Goal: Information Seeking & Learning: Learn about a topic

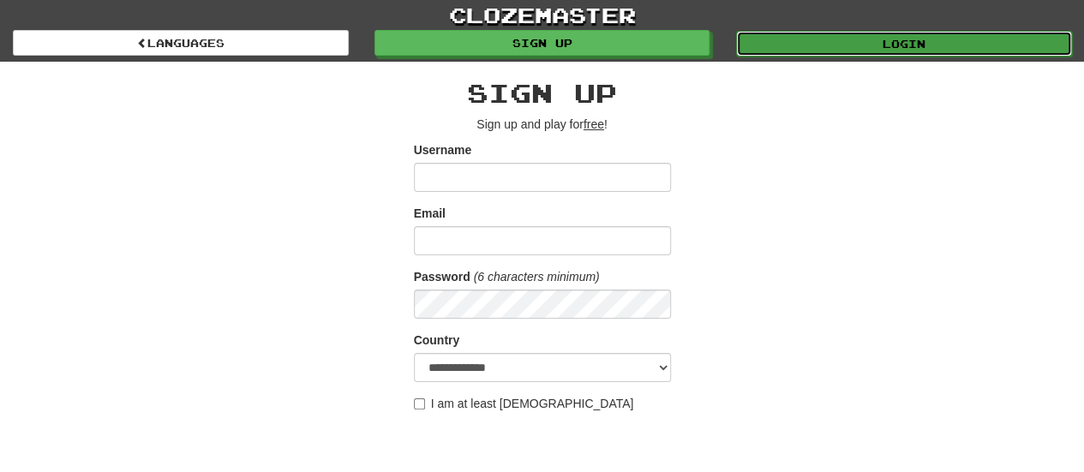
click at [771, 55] on link "Login" at bounding box center [904, 44] width 336 height 26
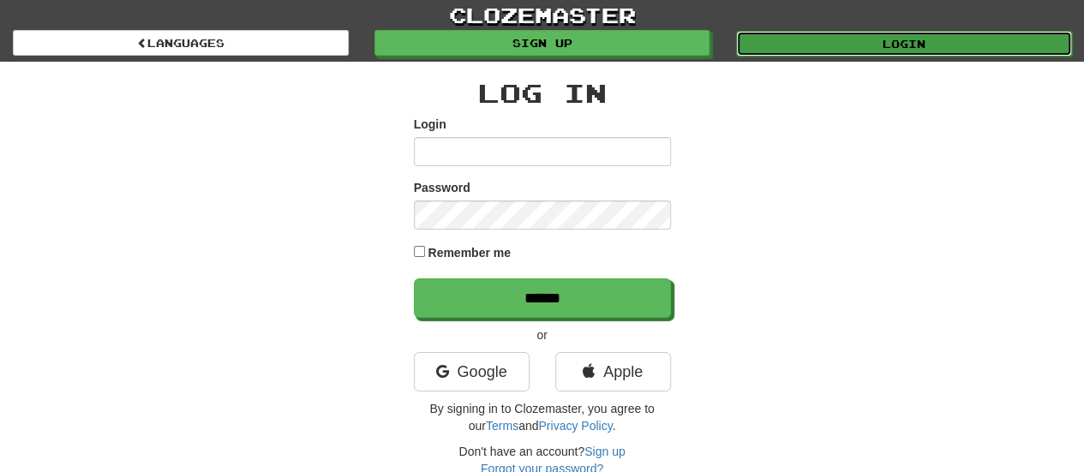
click at [787, 44] on link "Login" at bounding box center [904, 44] width 336 height 26
click at [787, 44] on link "Login" at bounding box center [903, 43] width 336 height 26
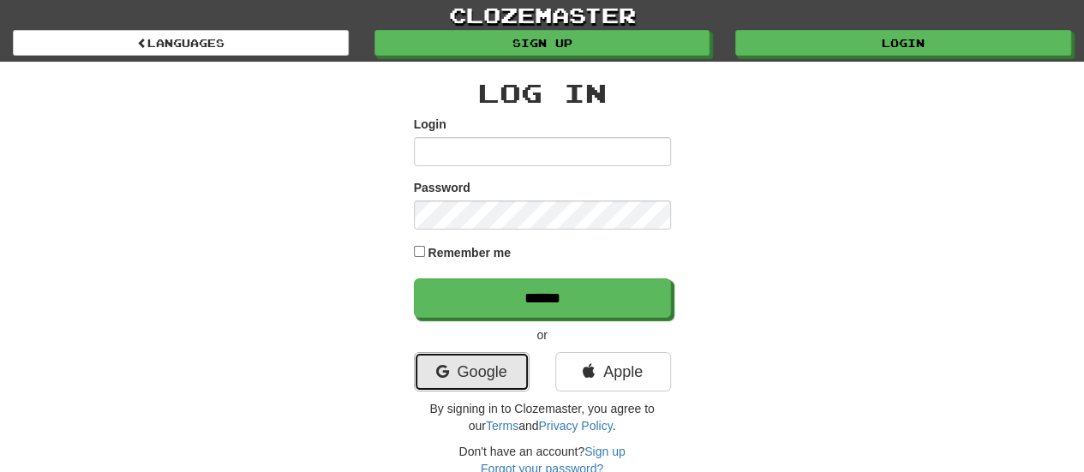
click at [453, 387] on link "Google" at bounding box center [472, 371] width 116 height 39
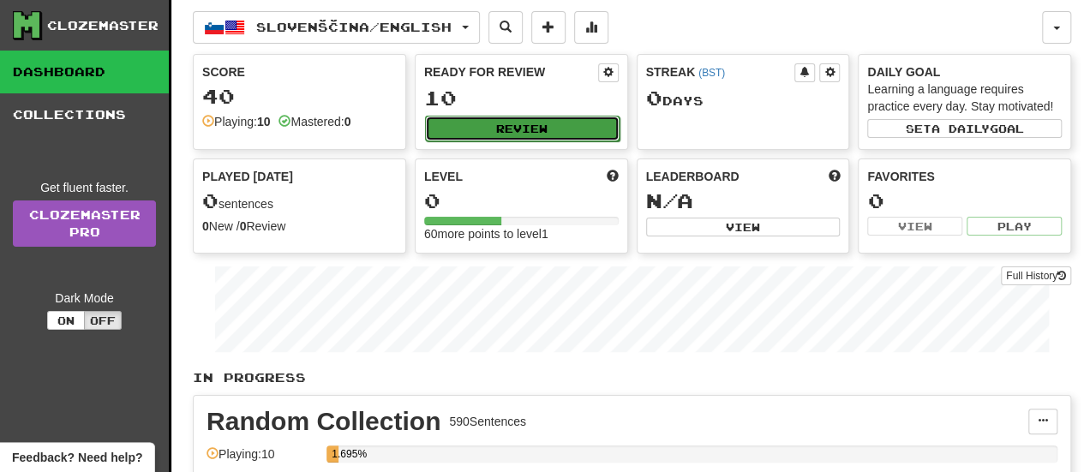
click at [502, 118] on button "Review" at bounding box center [522, 129] width 195 height 26
select select "**"
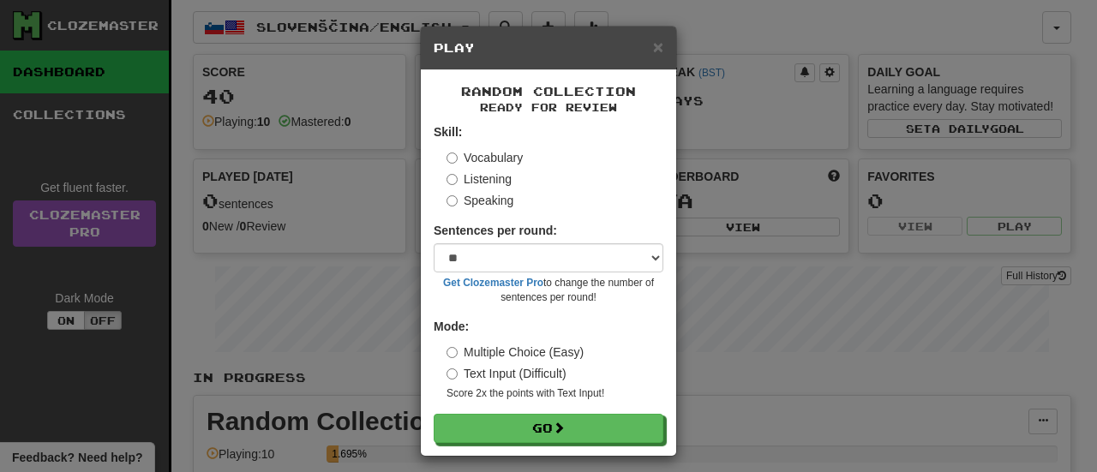
click at [530, 404] on form "Skill: Vocabulary Listening Speaking Sentences per round: * ** ** ** ** ** *** …" at bounding box center [549, 283] width 230 height 320
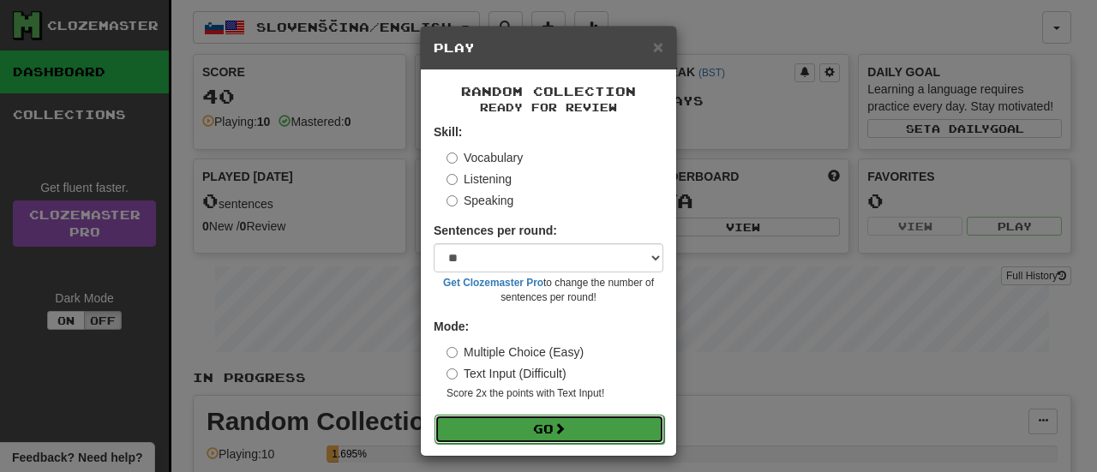
click at [542, 425] on button "Go" at bounding box center [549, 429] width 230 height 29
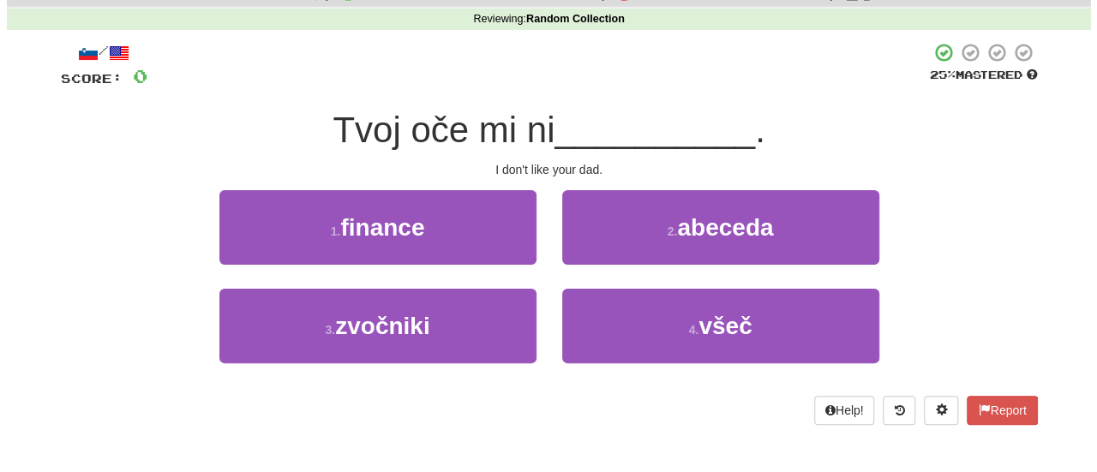
scroll to position [62, 0]
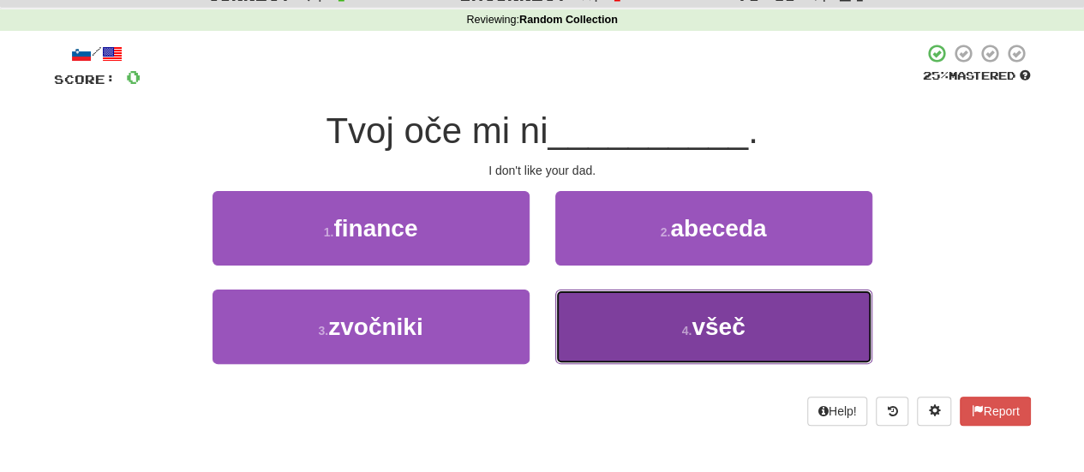
click at [624, 327] on button "4 . všeč" at bounding box center [713, 327] width 317 height 75
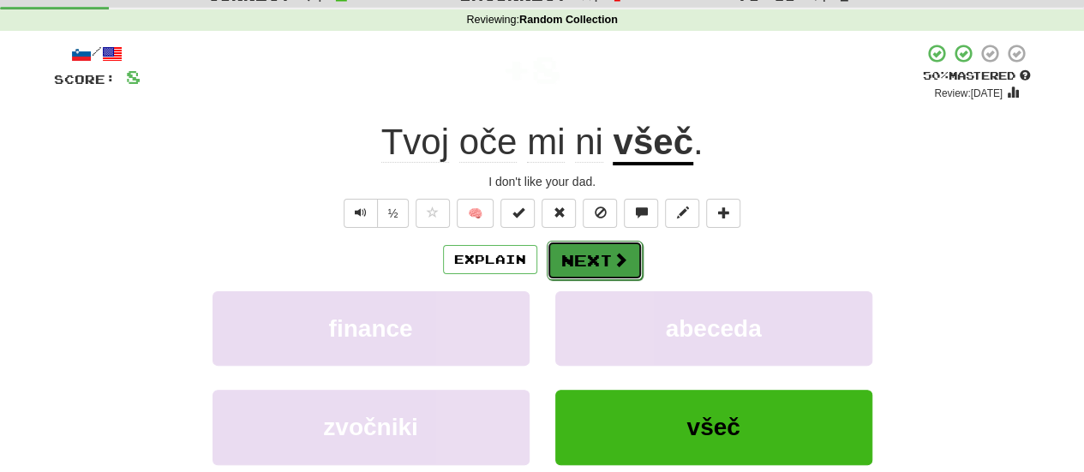
click at [596, 255] on button "Next" at bounding box center [595, 260] width 96 height 39
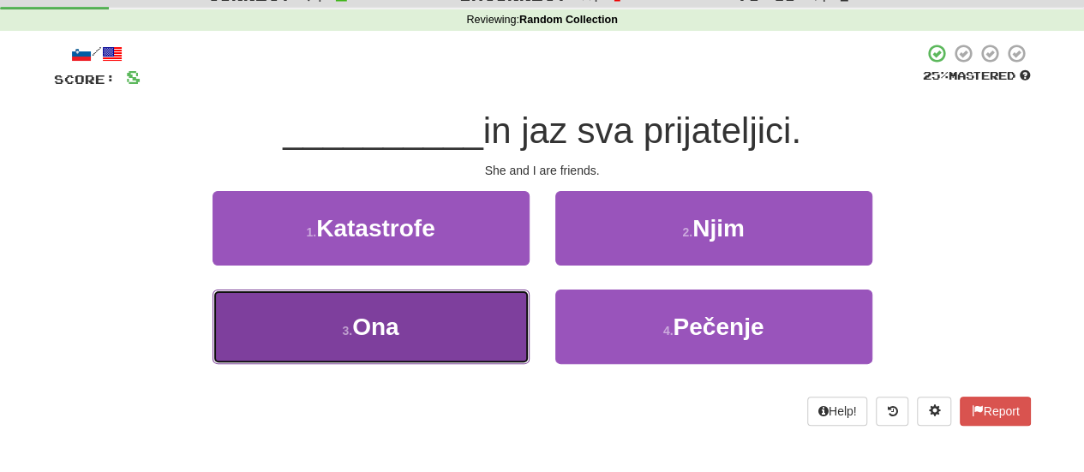
click at [421, 324] on button "3 . [PERSON_NAME]" at bounding box center [371, 327] width 317 height 75
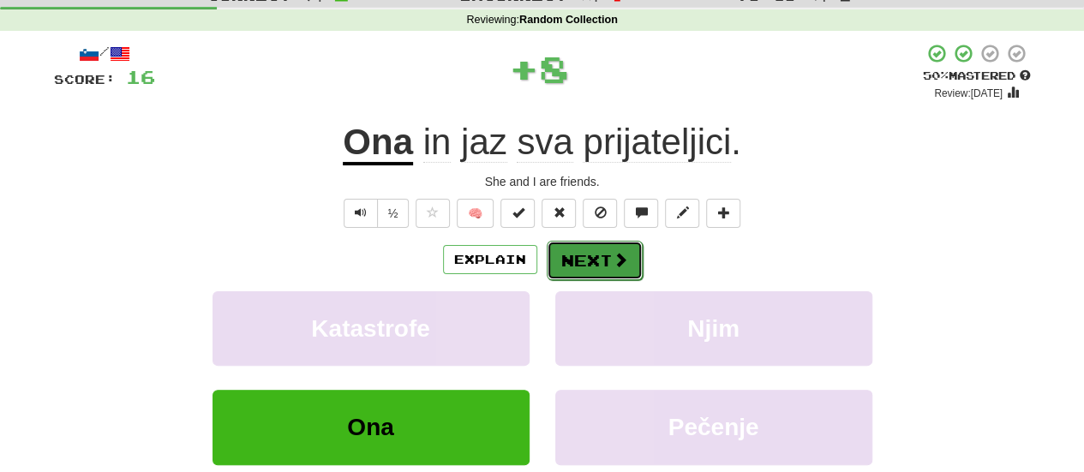
click at [595, 263] on button "Next" at bounding box center [595, 260] width 96 height 39
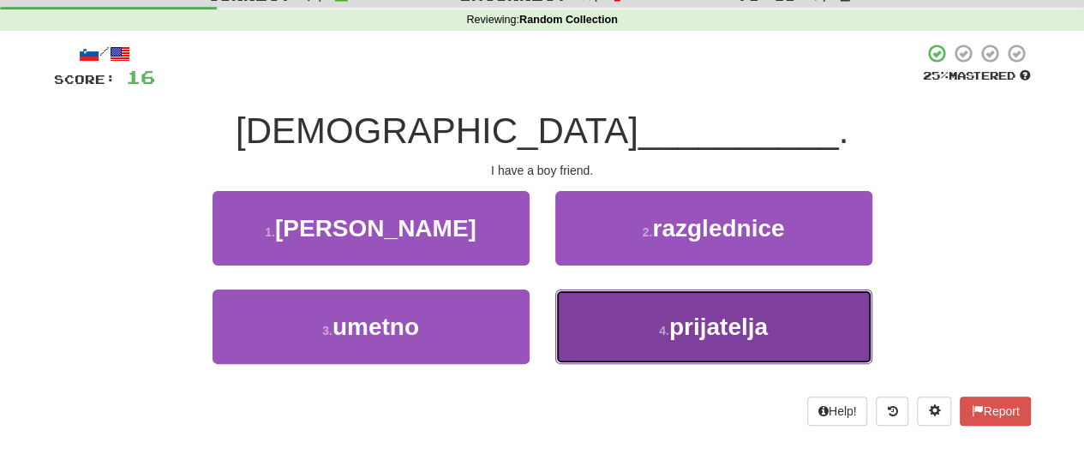
click at [608, 299] on button "4 . prijatelja" at bounding box center [713, 327] width 317 height 75
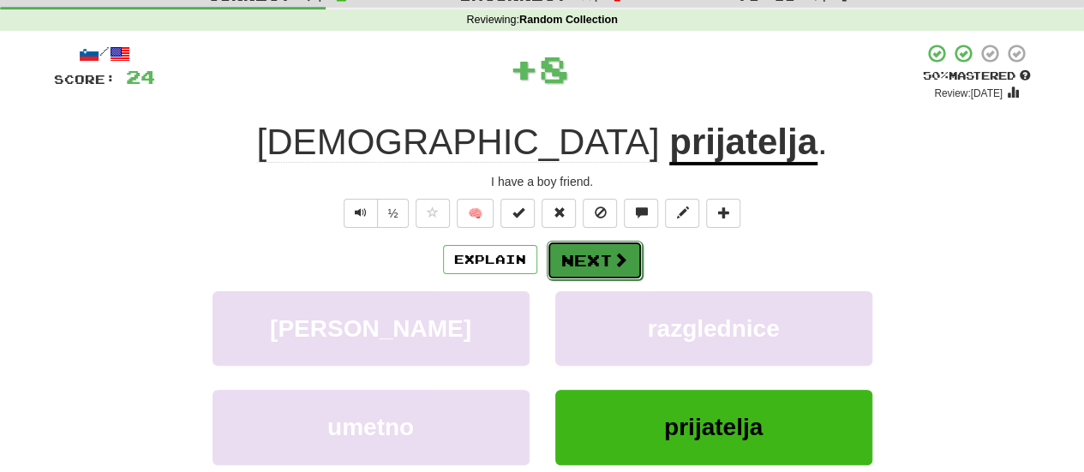
click at [599, 261] on button "Next" at bounding box center [595, 260] width 96 height 39
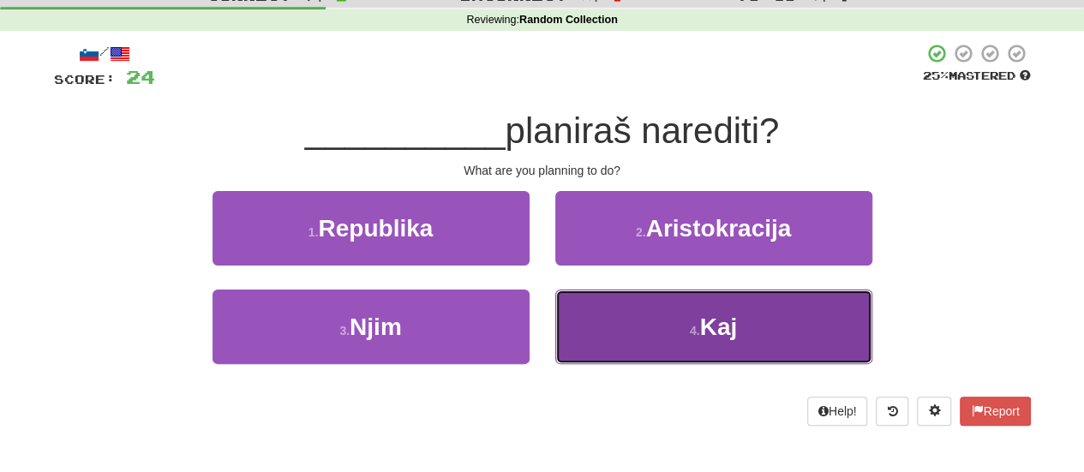
click at [648, 297] on button "4 . [GEOGRAPHIC_DATA]" at bounding box center [713, 327] width 317 height 75
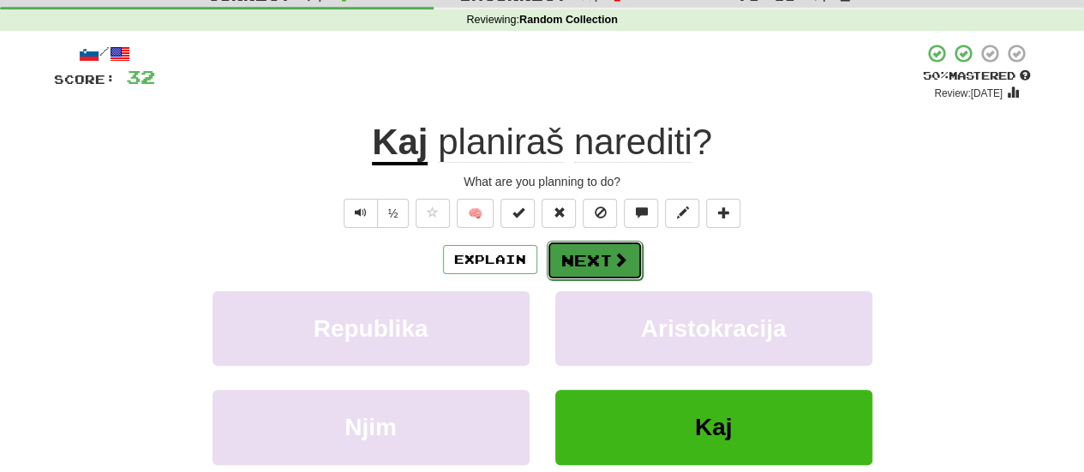
click at [624, 273] on button "Next" at bounding box center [595, 260] width 96 height 39
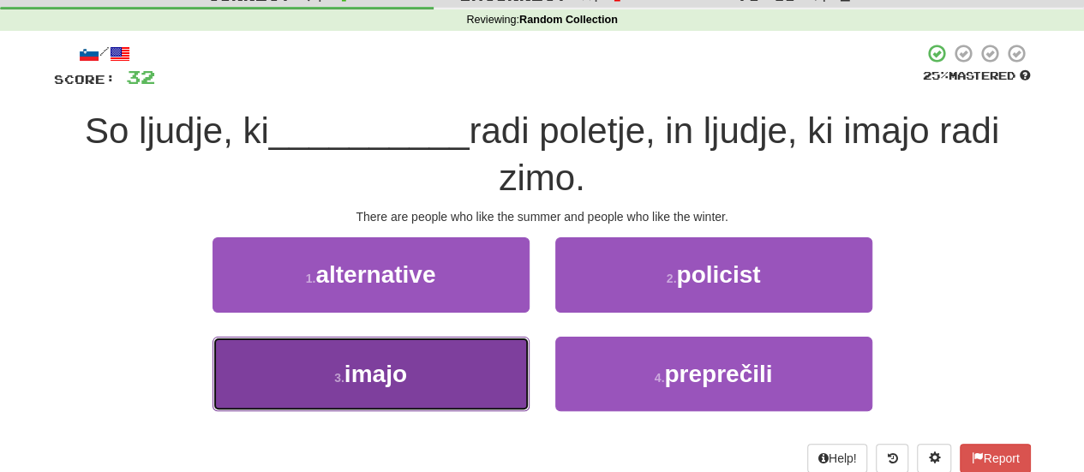
click at [296, 365] on button "3 . imajo" at bounding box center [371, 374] width 317 height 75
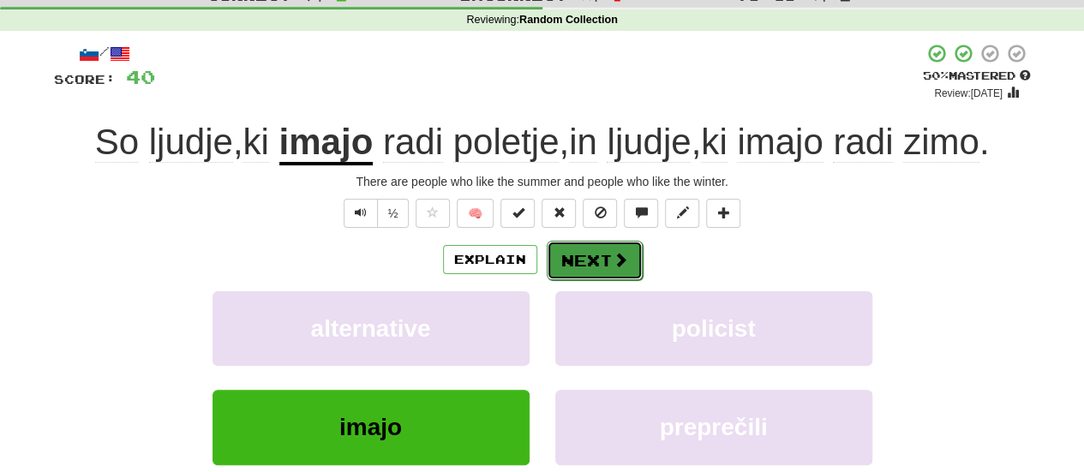
click at [572, 267] on button "Next" at bounding box center [595, 260] width 96 height 39
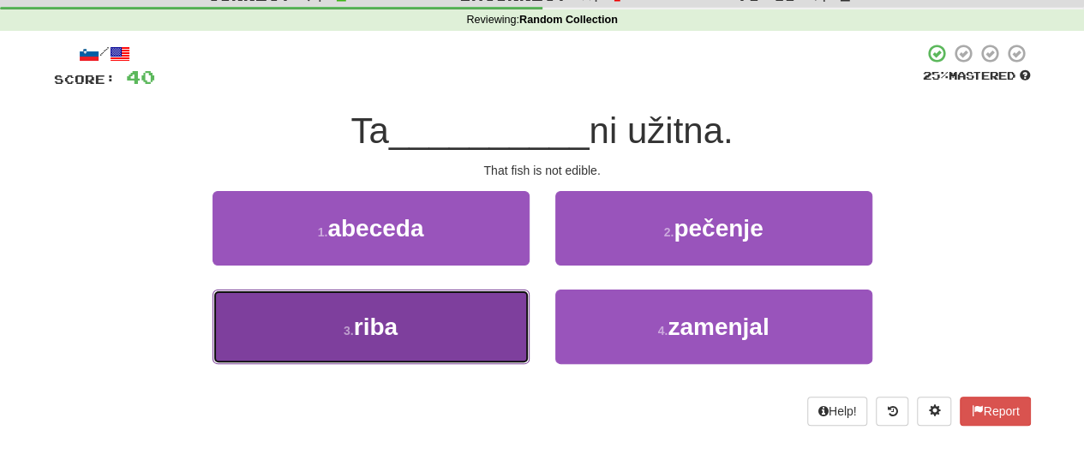
click at [499, 352] on button "3 . riba" at bounding box center [371, 327] width 317 height 75
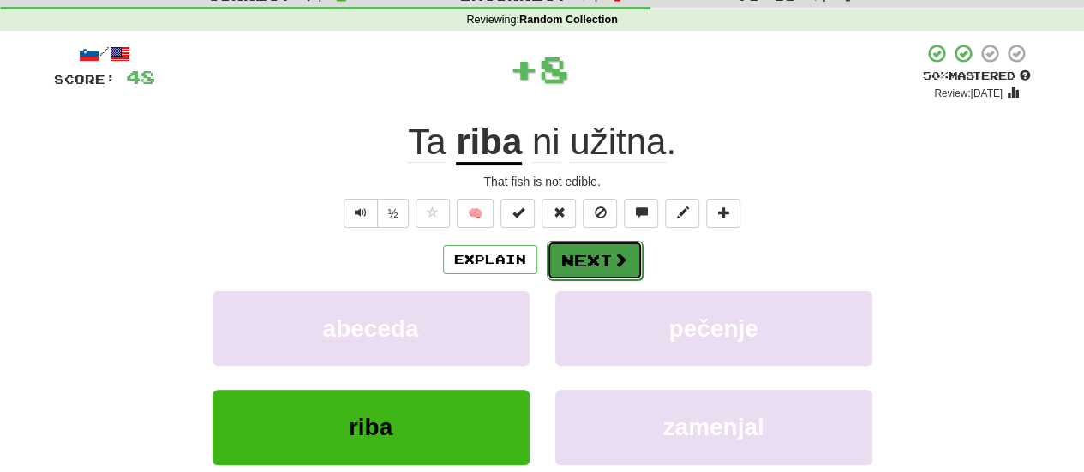
click at [605, 255] on button "Next" at bounding box center [595, 260] width 96 height 39
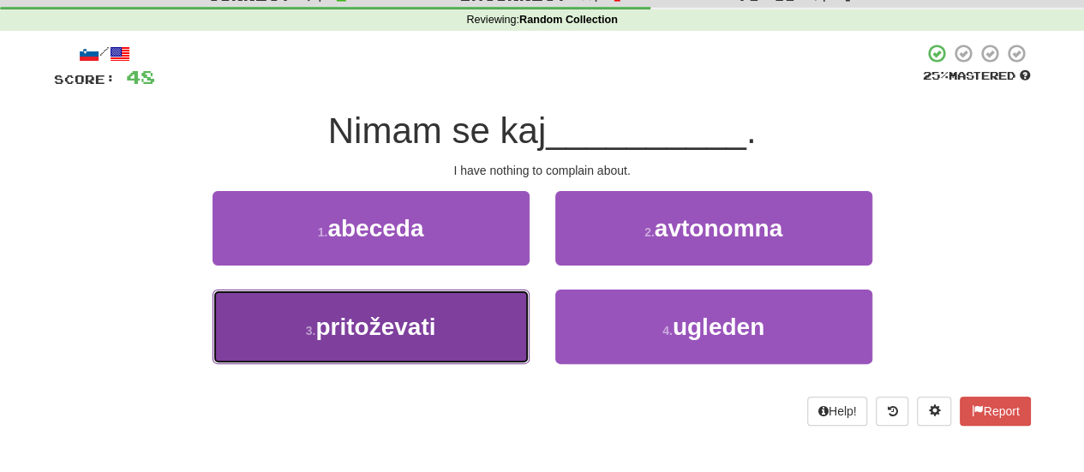
click at [336, 297] on button "3 . pritoževati" at bounding box center [371, 327] width 317 height 75
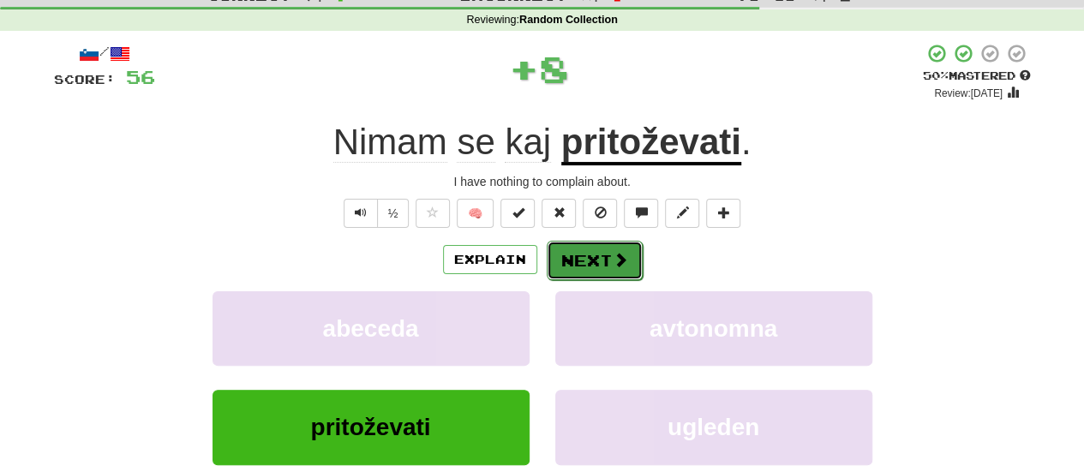
click at [571, 262] on button "Next" at bounding box center [595, 260] width 96 height 39
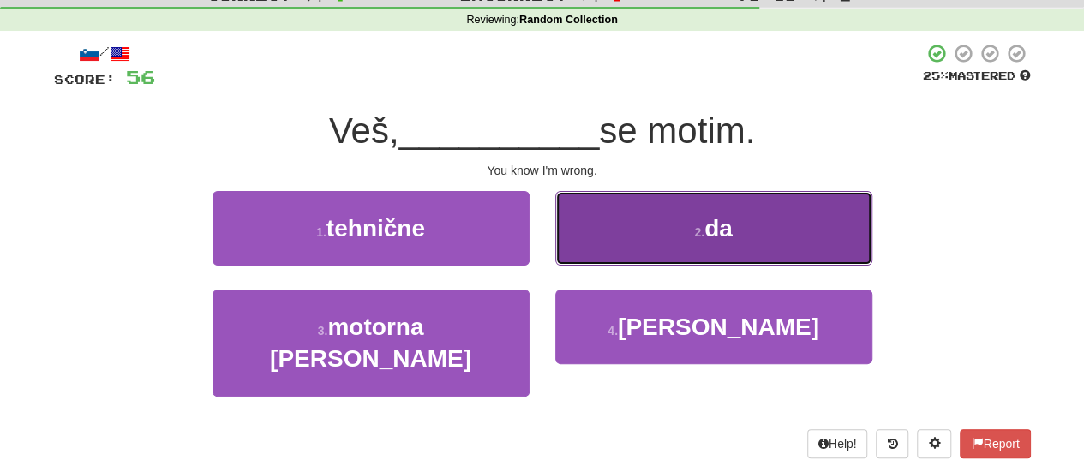
click at [674, 253] on button "2 . da" at bounding box center [713, 228] width 317 height 75
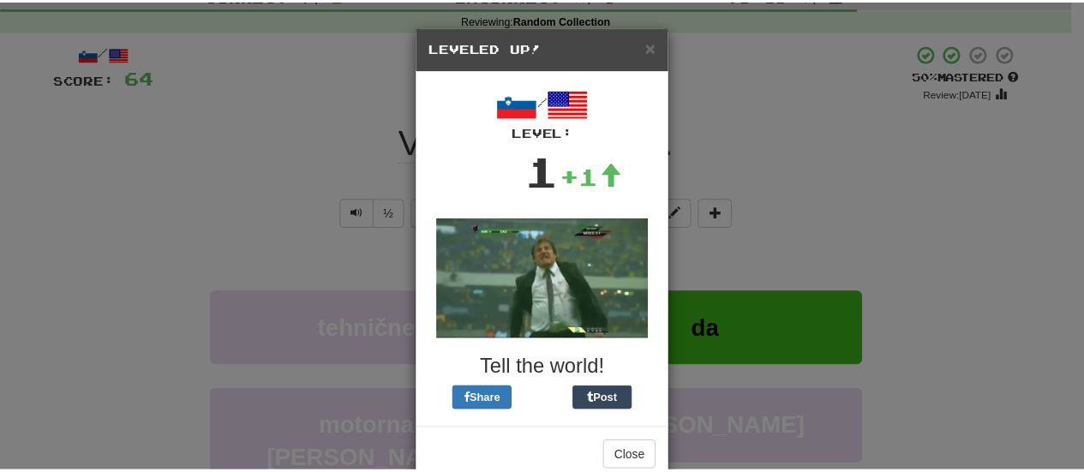
scroll to position [37, 0]
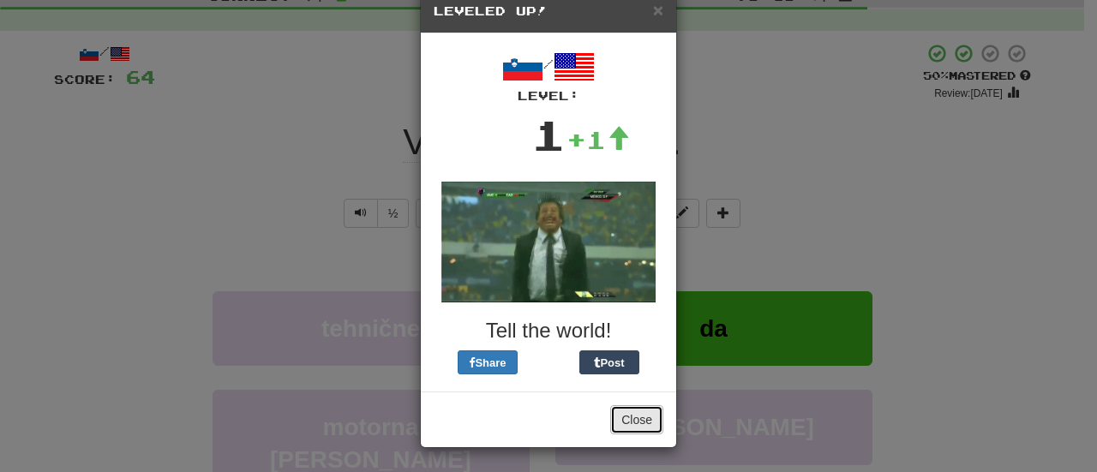
click at [627, 428] on button "Close" at bounding box center [636, 419] width 53 height 29
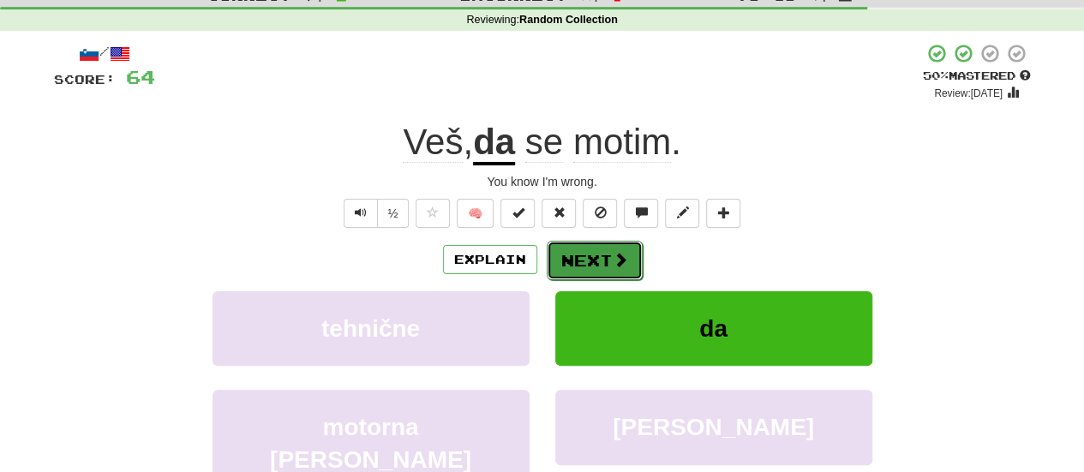
click at [551, 252] on button "Next" at bounding box center [595, 260] width 96 height 39
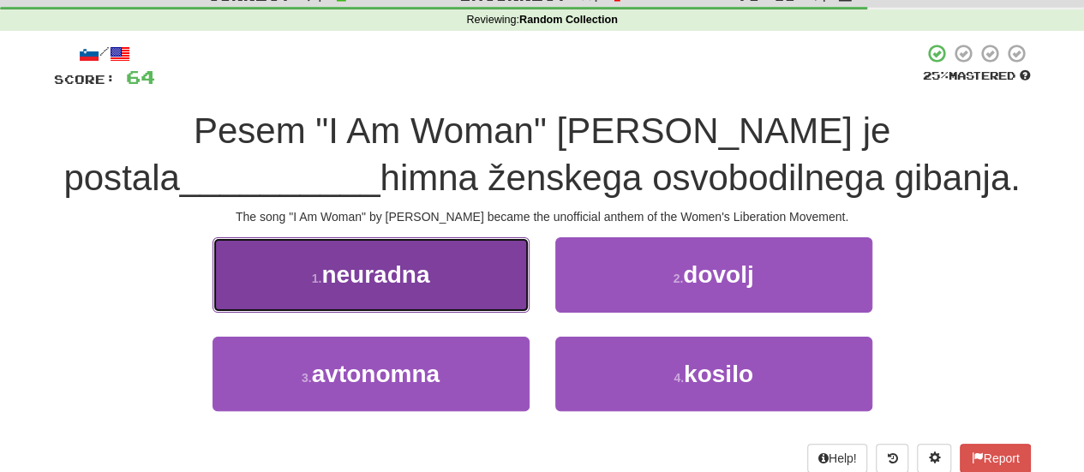
click at [516, 299] on button "1 . [GEOGRAPHIC_DATA]" at bounding box center [371, 274] width 317 height 75
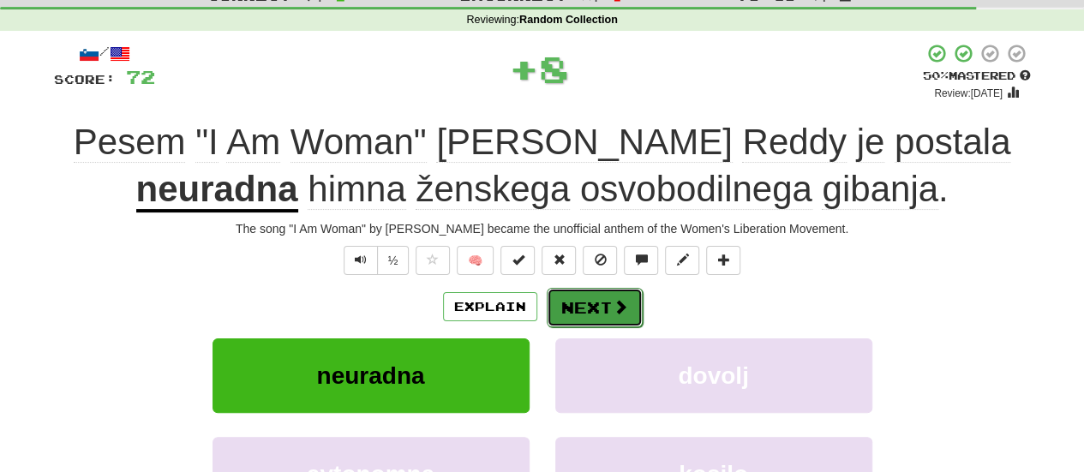
click at [587, 300] on button "Next" at bounding box center [595, 307] width 96 height 39
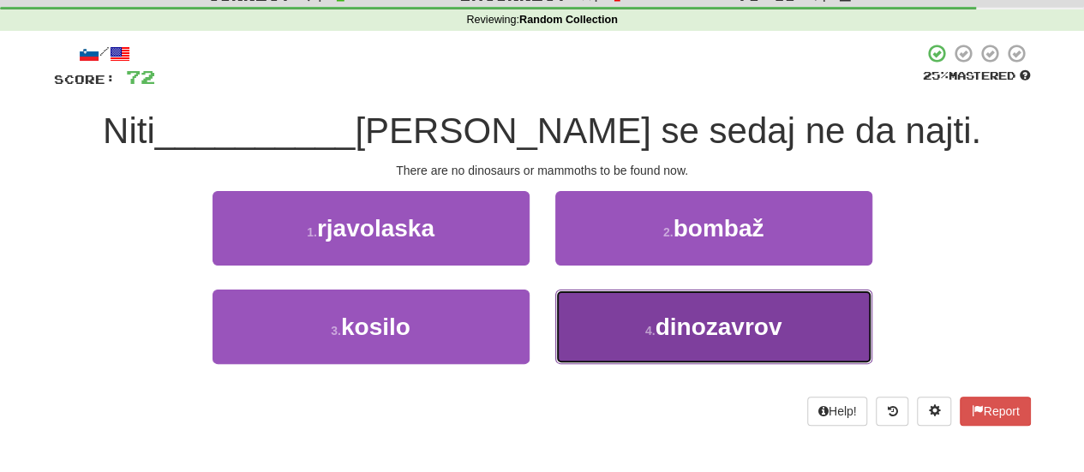
click at [664, 321] on span "dinozavrov" at bounding box center [718, 327] width 127 height 27
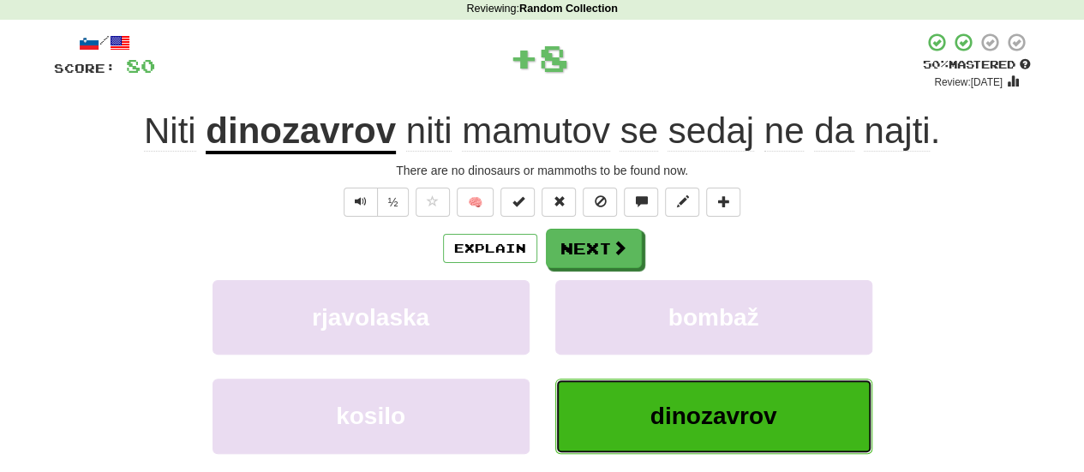
scroll to position [74, 0]
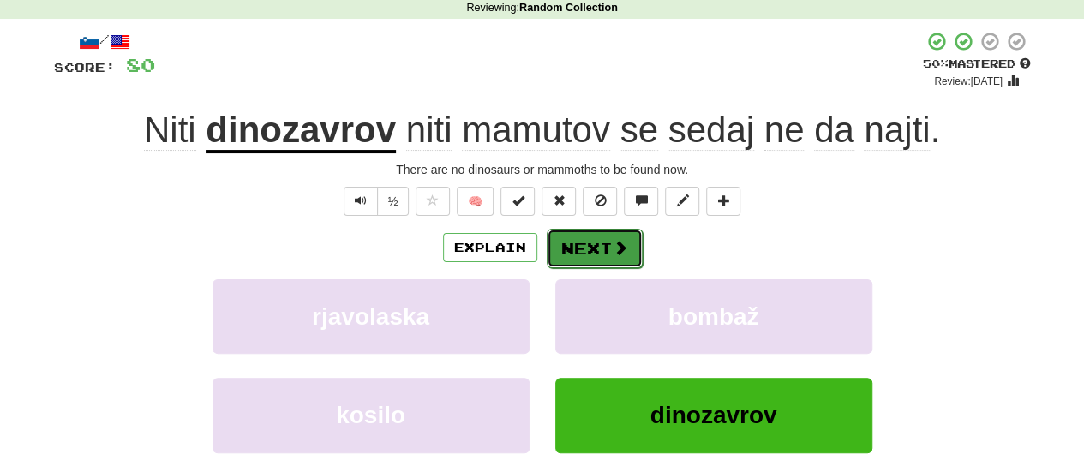
click at [631, 231] on button "Next" at bounding box center [595, 248] width 96 height 39
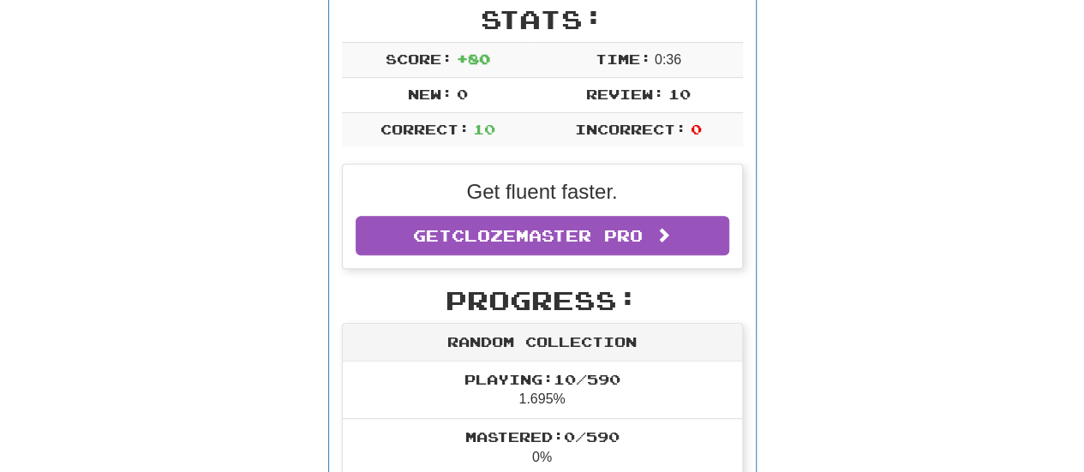
scroll to position [280, 0]
